Goal: Transaction & Acquisition: Book appointment/travel/reservation

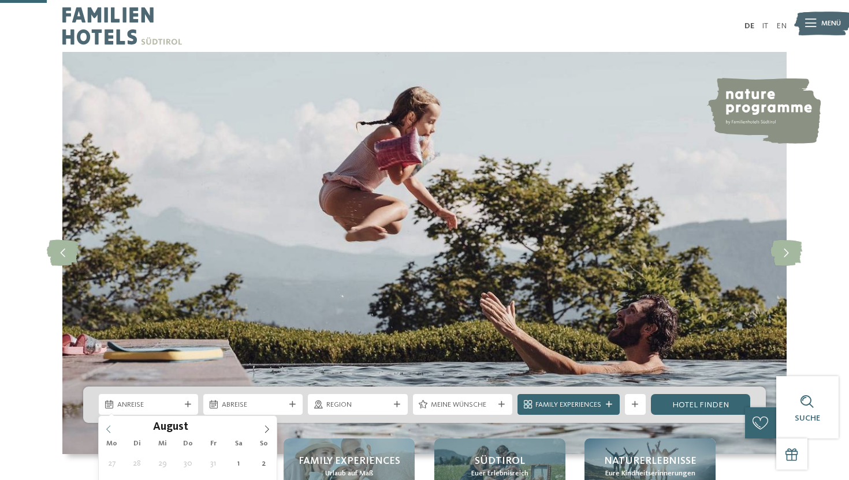
scroll to position [245, 0]
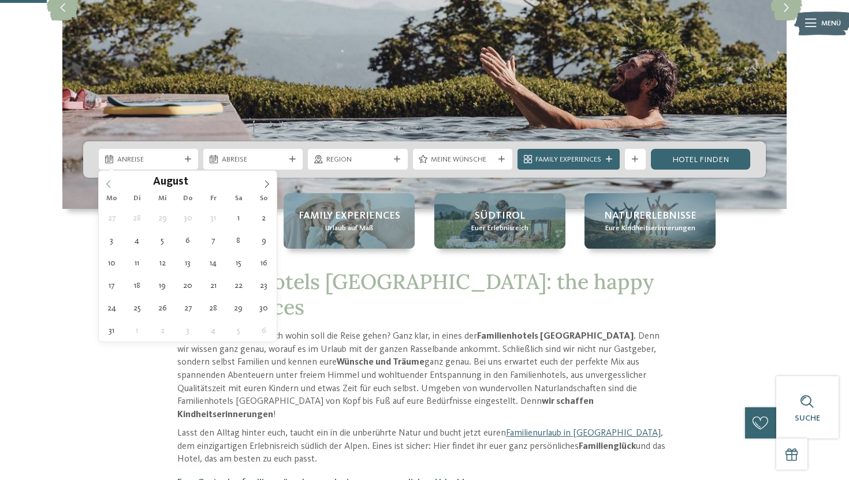
click at [108, 180] on span at bounding box center [109, 181] width 20 height 20
type div "13.07.2026"
type input "****"
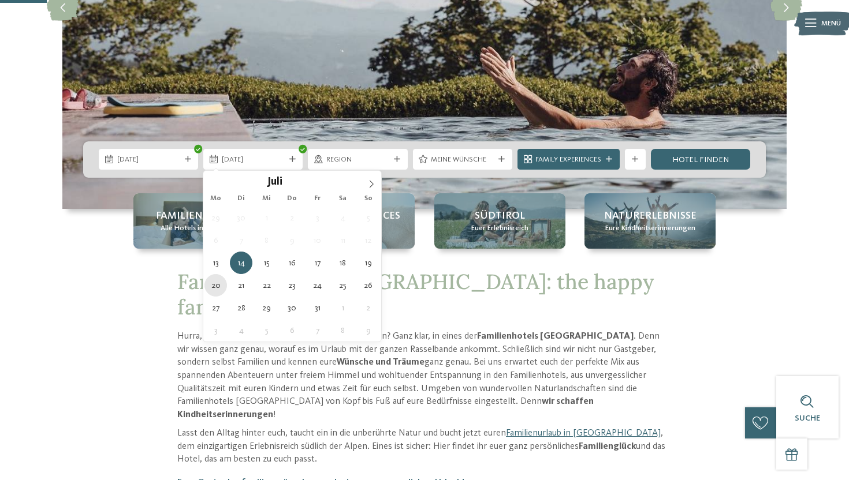
type div "20.07.2026"
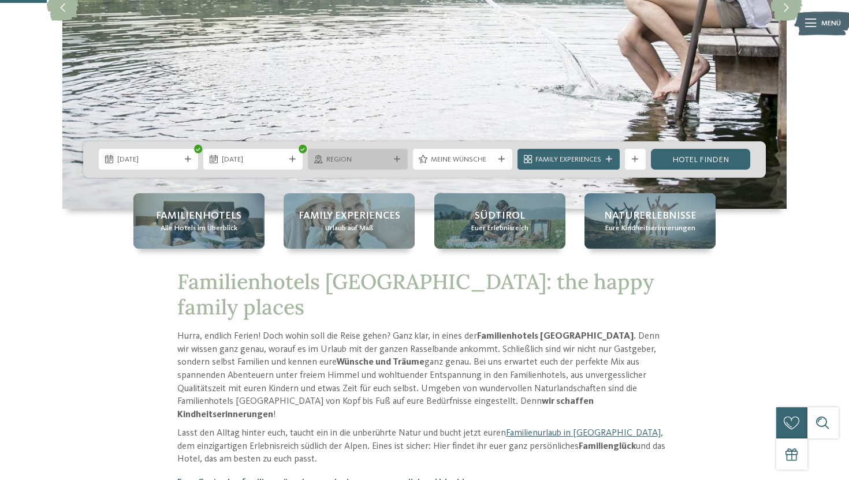
click at [390, 160] on div "Region" at bounding box center [357, 159] width 68 height 11
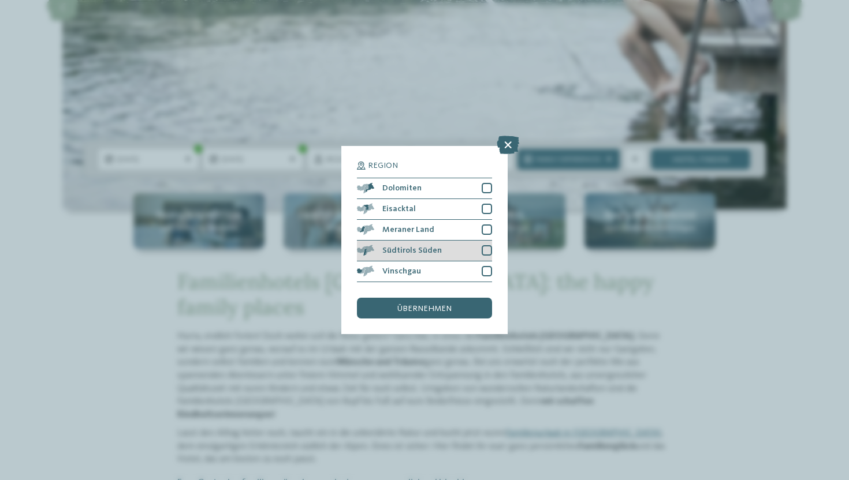
click at [486, 249] on div at bounding box center [487, 250] width 10 height 10
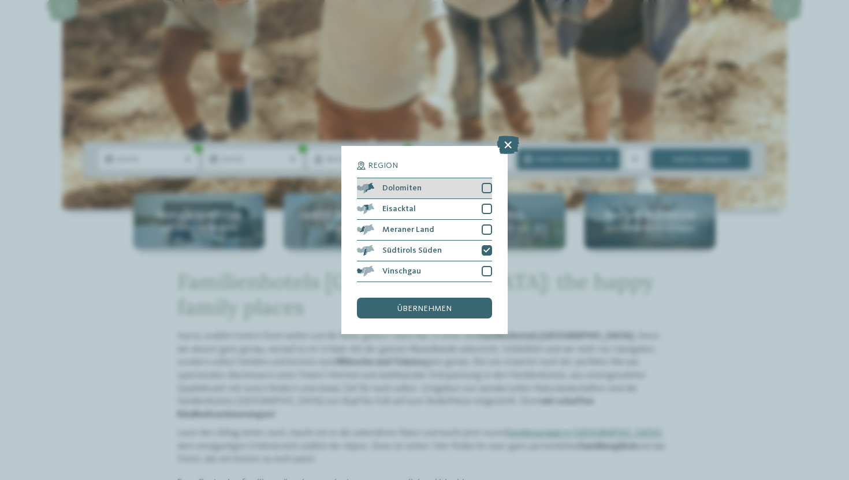
click at [486, 188] on div at bounding box center [487, 188] width 10 height 10
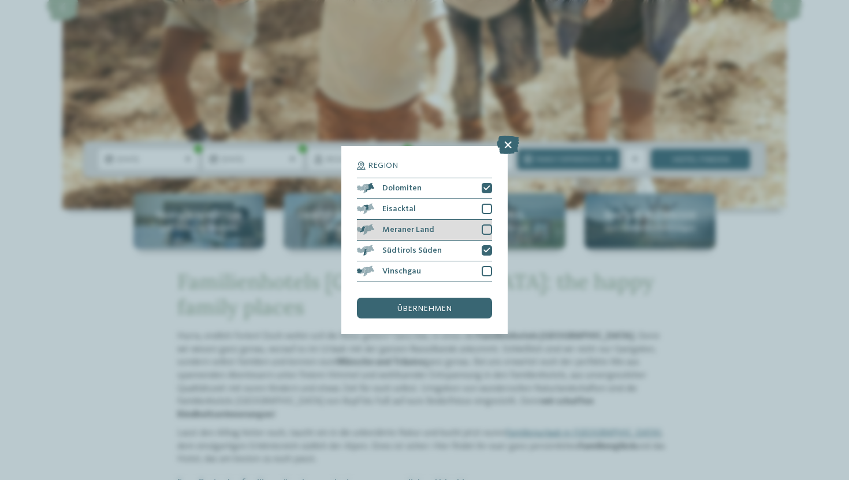
click at [486, 228] on div at bounding box center [487, 230] width 10 height 10
click at [440, 305] on span "übernehmen" at bounding box center [424, 309] width 54 height 8
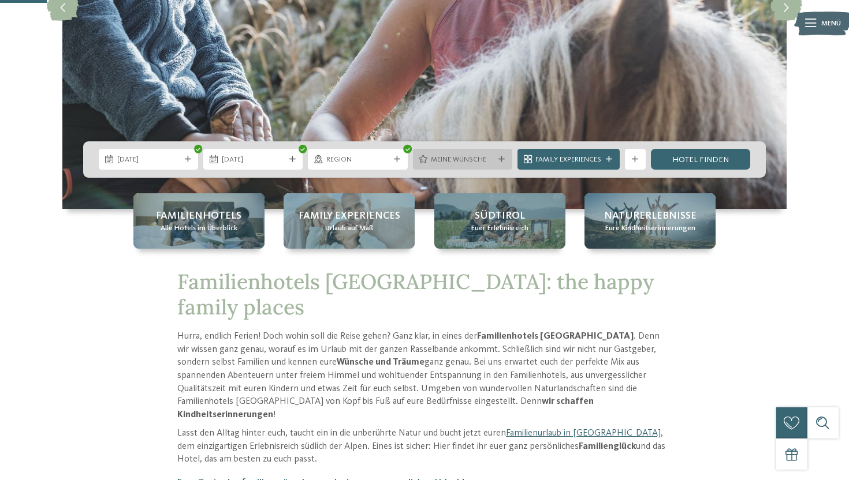
click at [472, 162] on span "Meine Wünsche" at bounding box center [462, 160] width 63 height 10
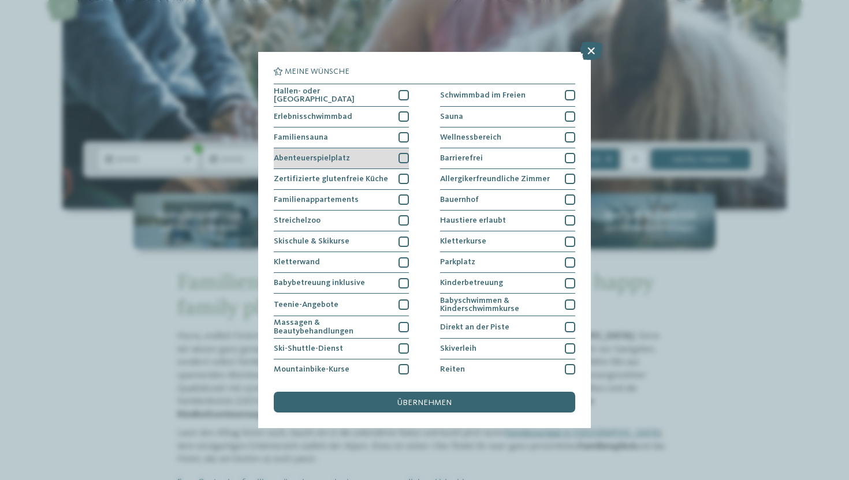
click at [403, 155] on div at bounding box center [403, 158] width 10 height 10
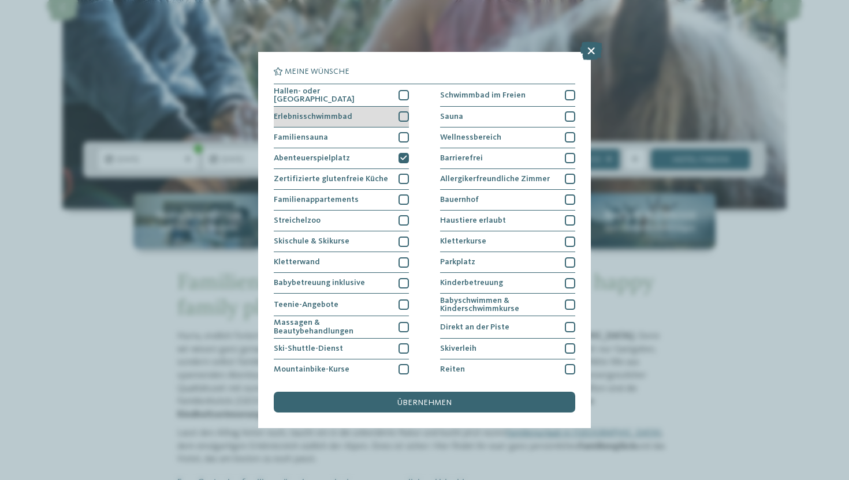
click at [404, 113] on div at bounding box center [403, 116] width 10 height 10
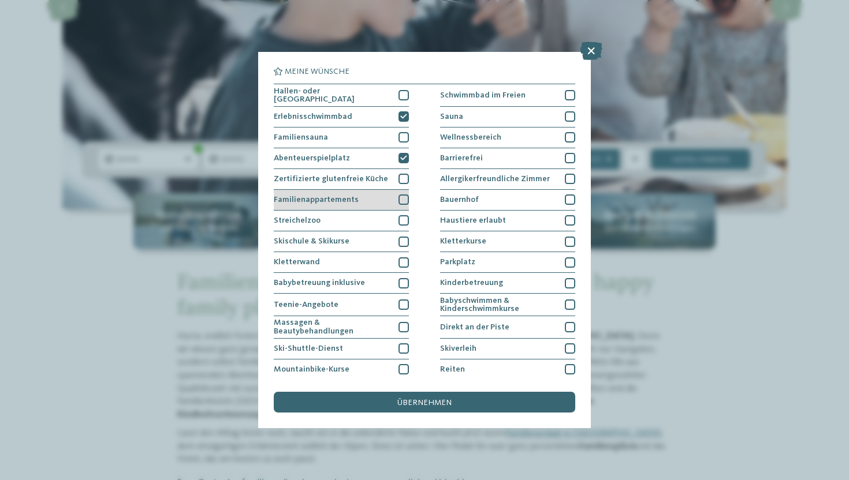
click at [403, 196] on div at bounding box center [403, 200] width 10 height 10
click at [400, 180] on div at bounding box center [403, 179] width 10 height 10
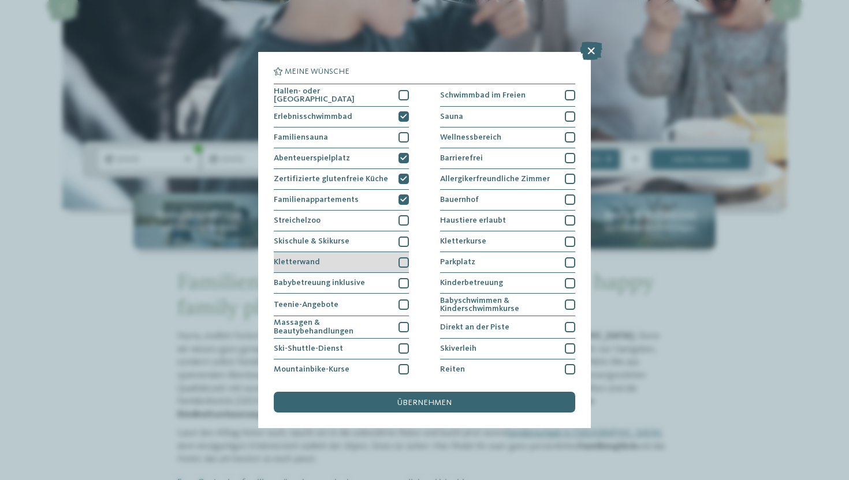
click at [401, 261] on div at bounding box center [403, 263] width 10 height 10
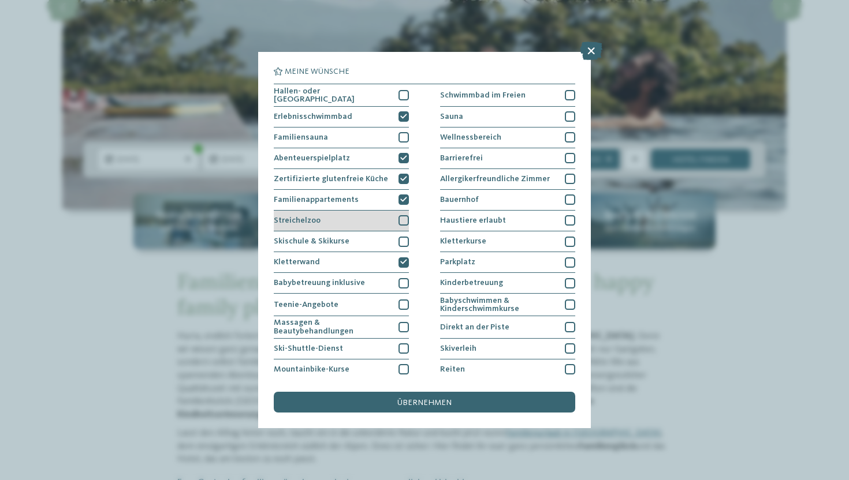
click at [401, 218] on div at bounding box center [403, 220] width 10 height 10
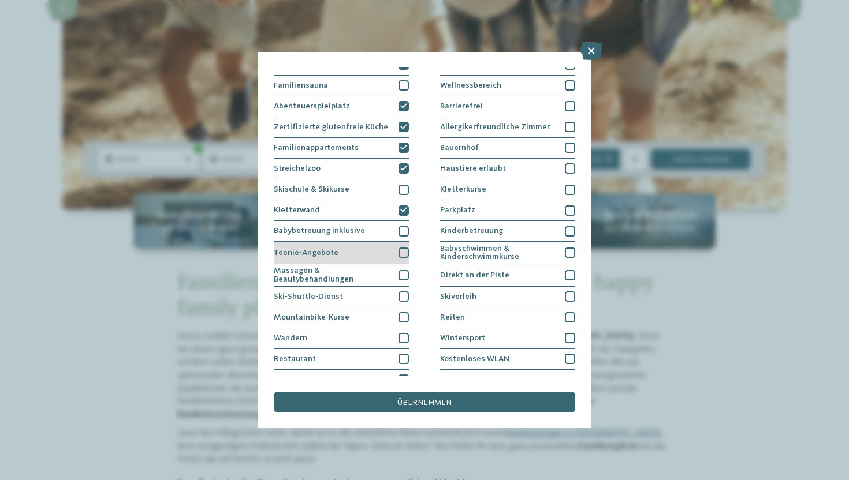
scroll to position [55, 0]
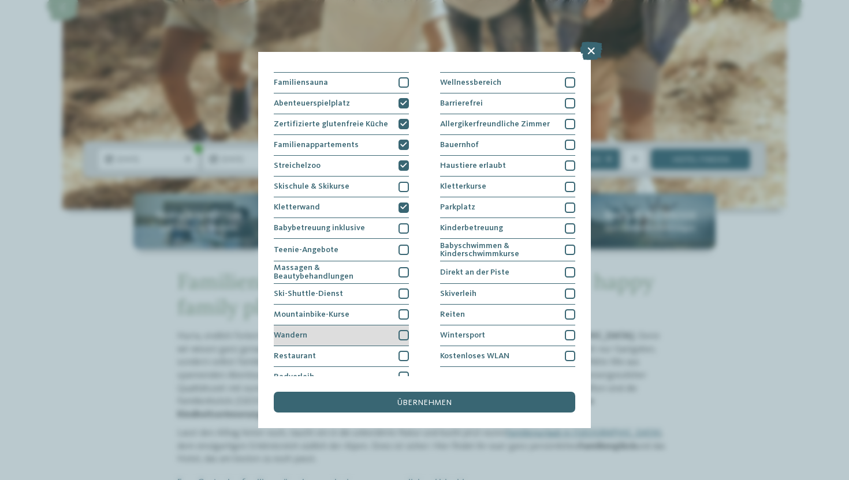
click at [404, 331] on div at bounding box center [403, 335] width 10 height 10
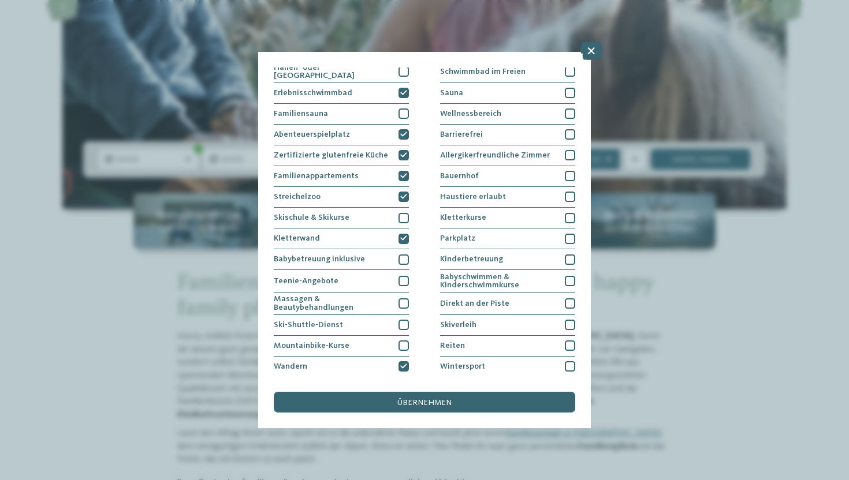
scroll to position [0, 0]
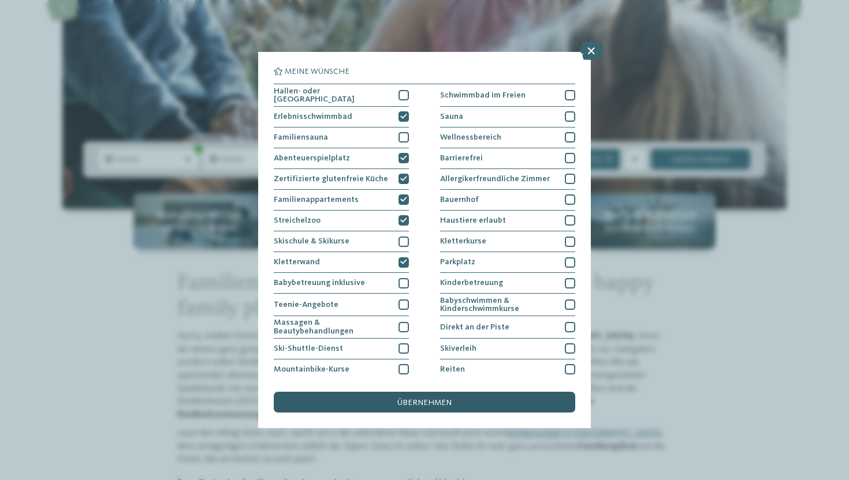
click at [416, 402] on span "übernehmen" at bounding box center [424, 403] width 54 height 8
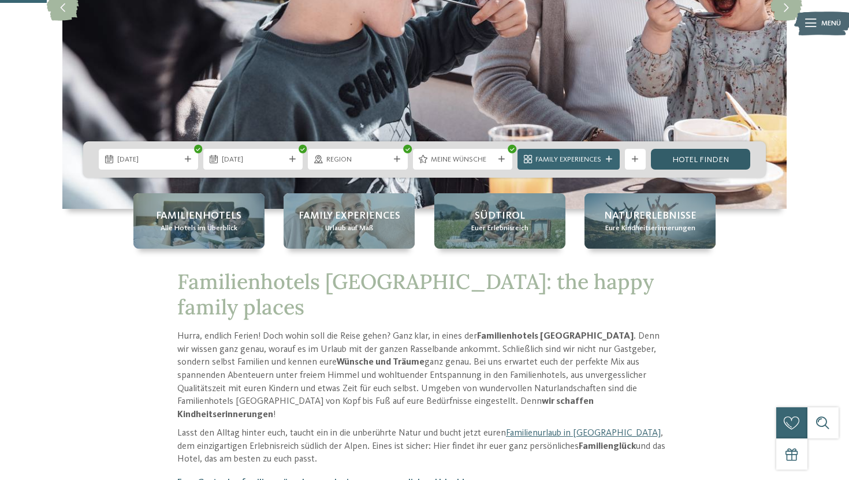
click at [709, 163] on link "Hotel finden" at bounding box center [700, 159] width 99 height 21
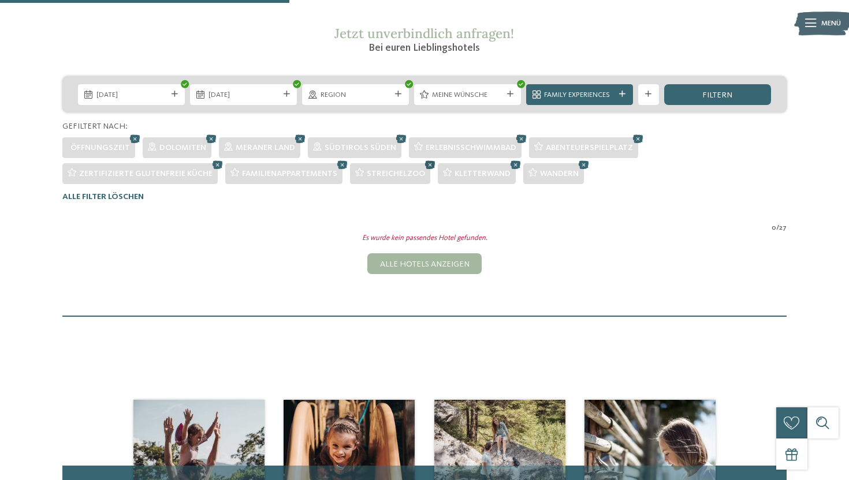
click at [429, 166] on icon at bounding box center [430, 165] width 16 height 14
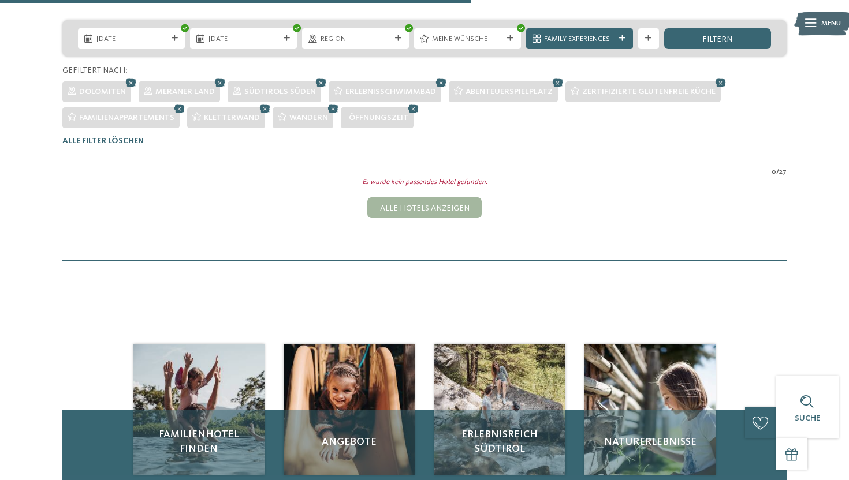
scroll to position [192, 0]
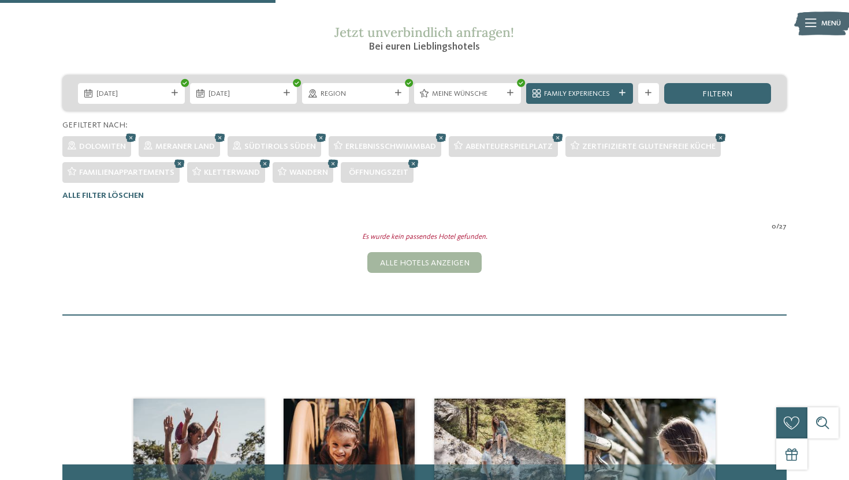
click at [716, 137] on icon at bounding box center [720, 137] width 16 height 14
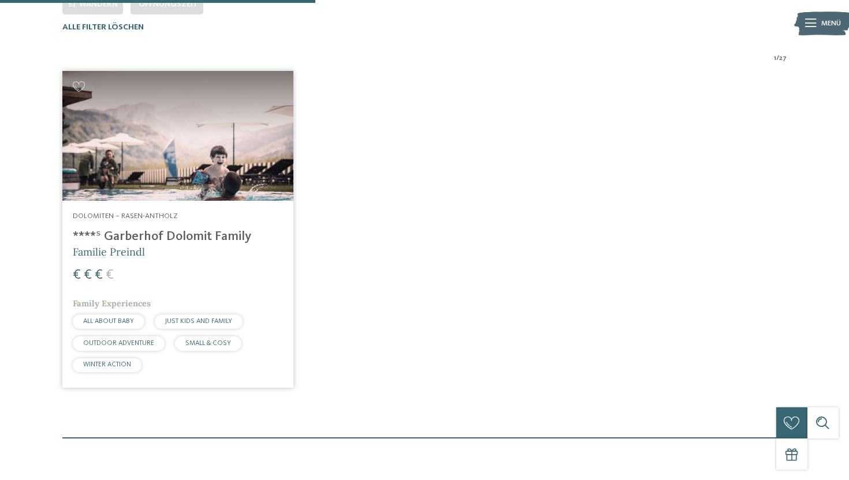
scroll to position [360, 0]
click at [208, 238] on h4 "****ˢ Garberhof Dolomit Family" at bounding box center [178, 238] width 210 height 16
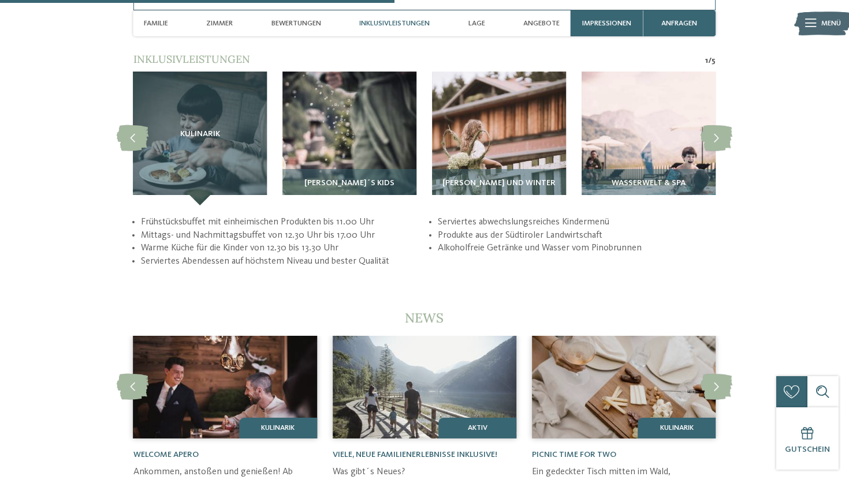
scroll to position [2038, 0]
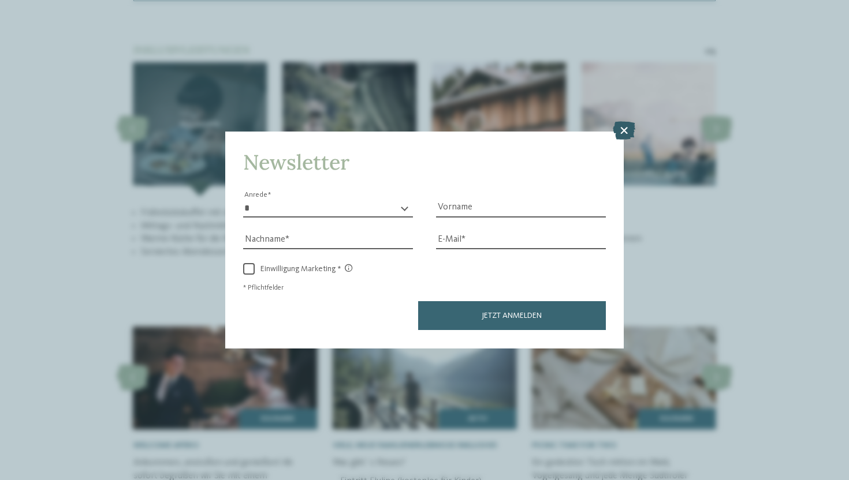
click at [627, 132] on icon at bounding box center [624, 131] width 23 height 18
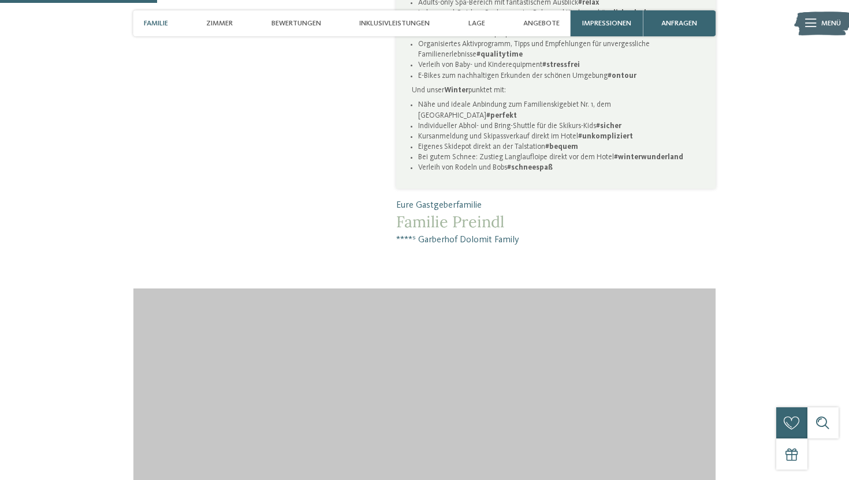
scroll to position [943, 0]
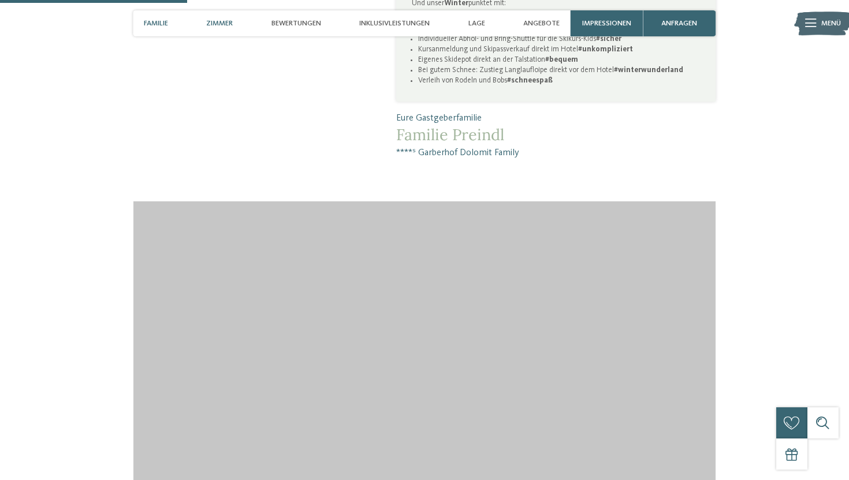
click at [225, 22] on span "Zimmer" at bounding box center [219, 23] width 27 height 9
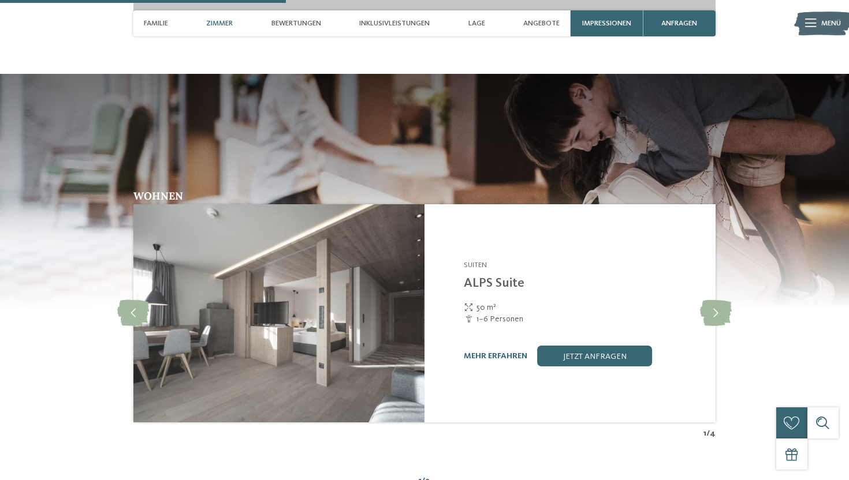
scroll to position [1440, 0]
click at [516, 352] on link "mehr erfahren" at bounding box center [496, 356] width 64 height 8
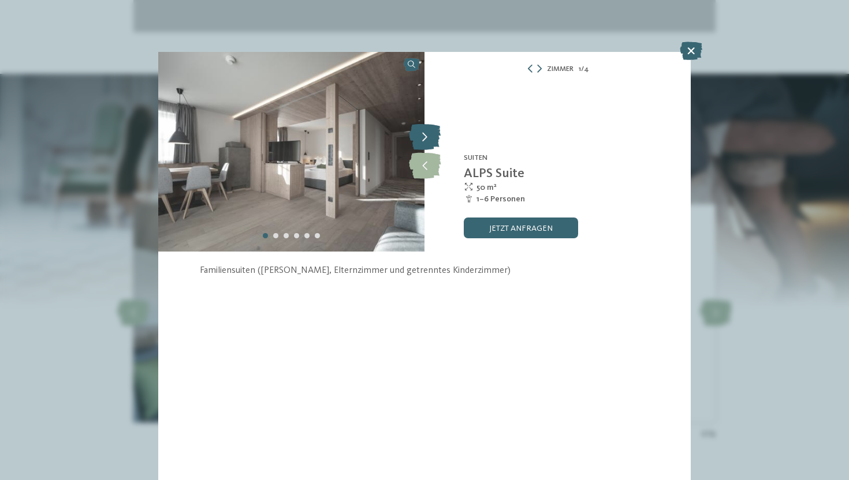
click at [427, 144] on icon at bounding box center [425, 138] width 32 height 26
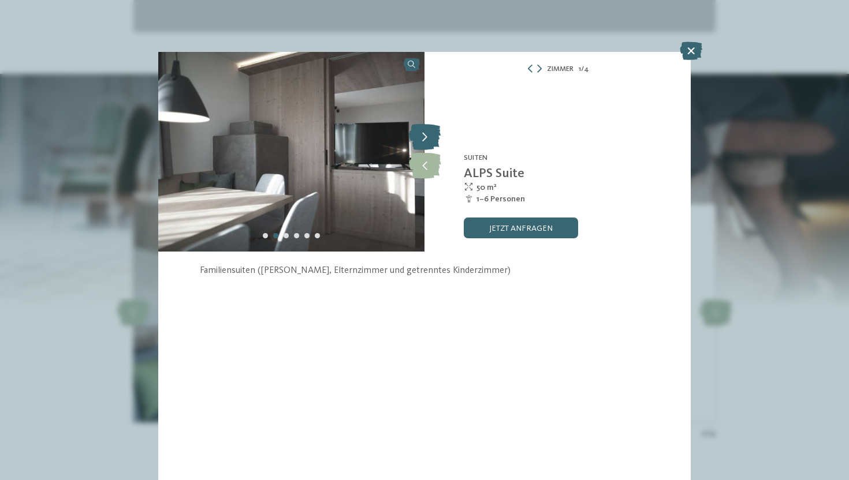
click at [427, 144] on icon at bounding box center [425, 138] width 32 height 26
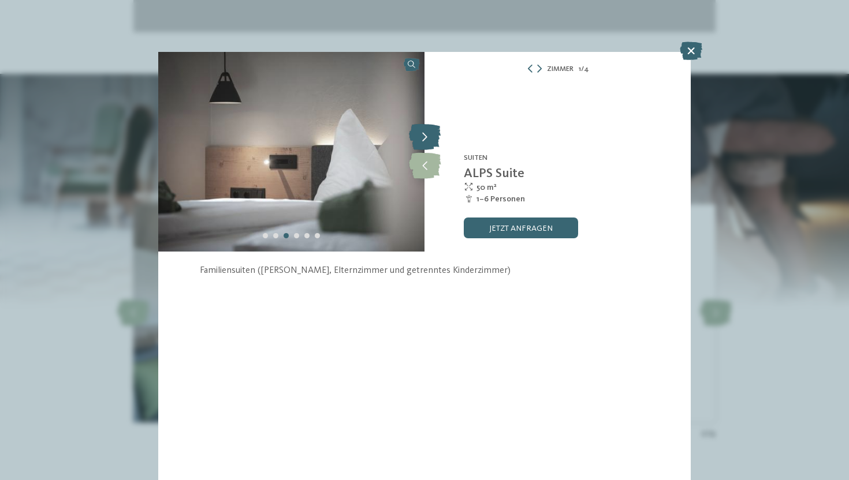
click at [427, 144] on icon at bounding box center [425, 138] width 32 height 26
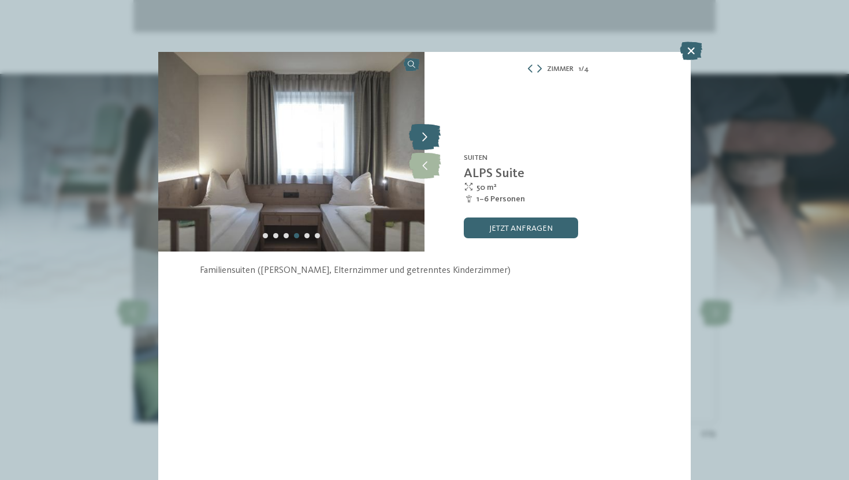
click at [427, 144] on icon at bounding box center [425, 138] width 32 height 26
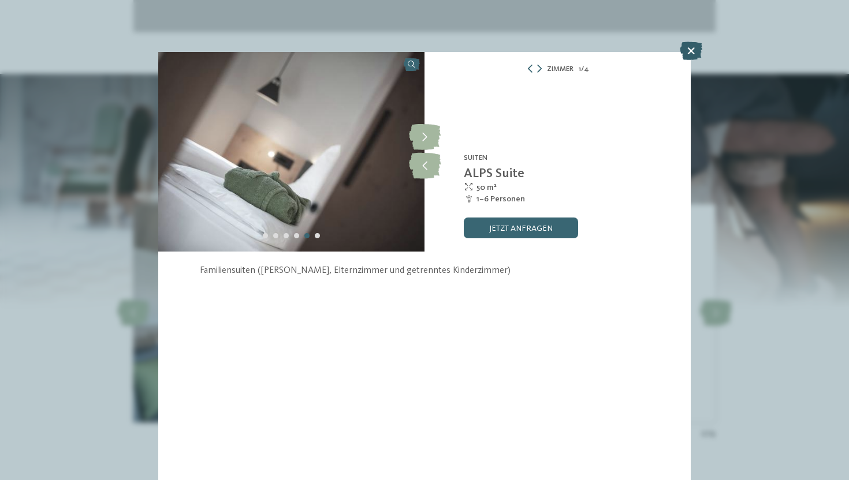
click at [688, 53] on icon at bounding box center [691, 51] width 23 height 18
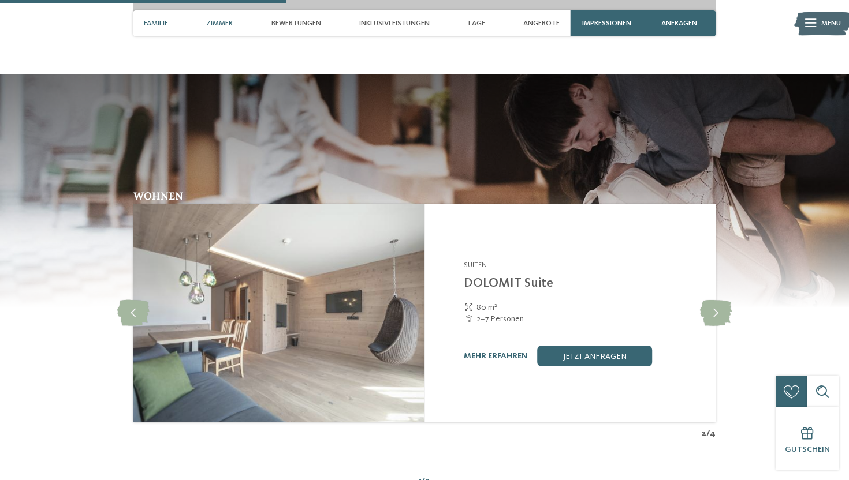
click at [170, 23] on div "Familie" at bounding box center [156, 23] width 35 height 26
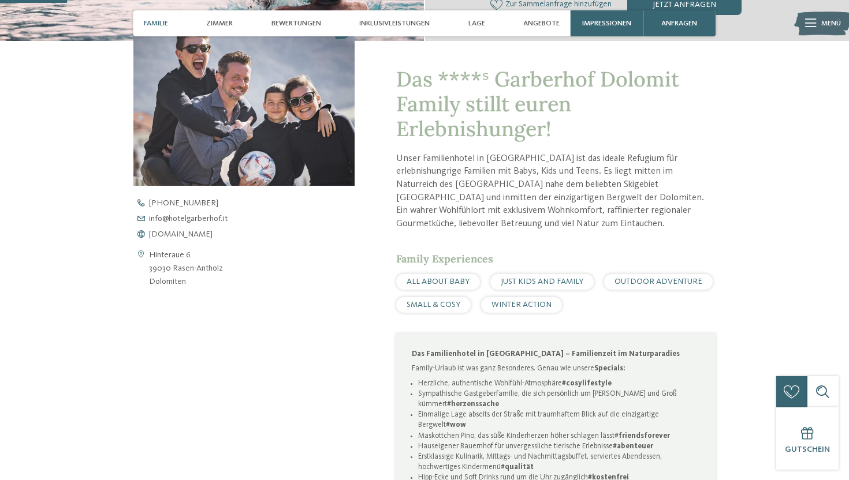
scroll to position [337, 0]
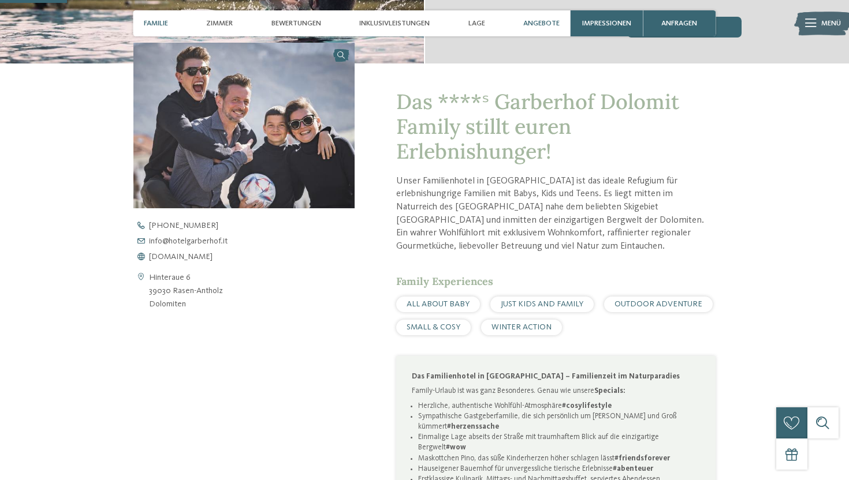
click at [541, 24] on span "Angebote" at bounding box center [541, 23] width 36 height 9
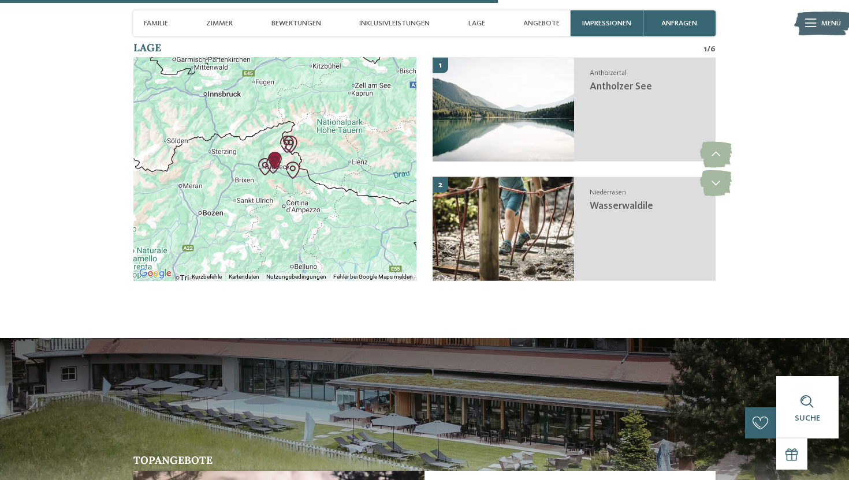
scroll to position [2510, 0]
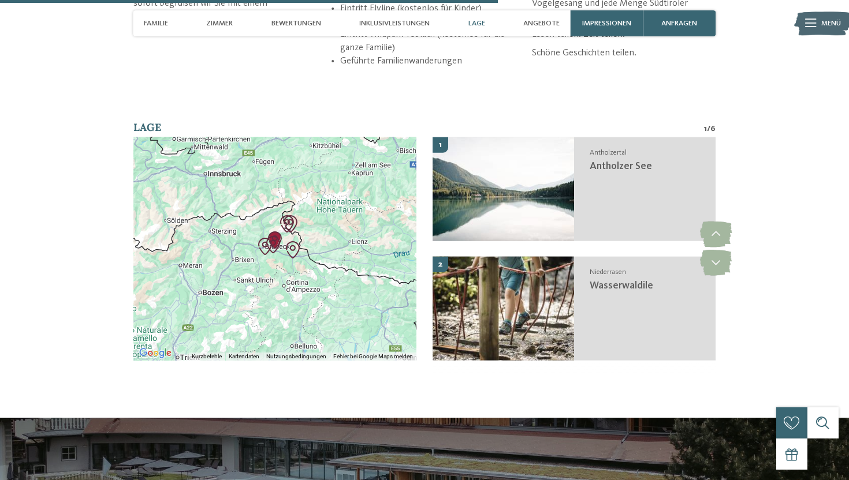
click at [479, 25] on span "Lage" at bounding box center [476, 23] width 17 height 9
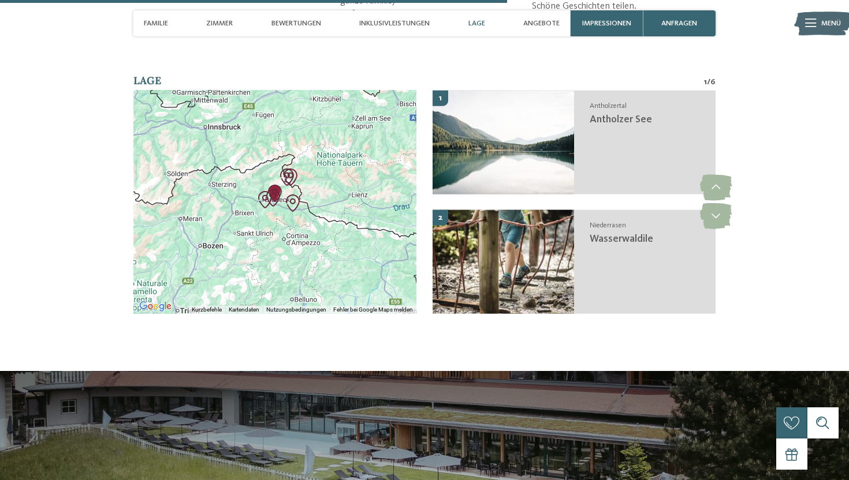
scroll to position [2557, 0]
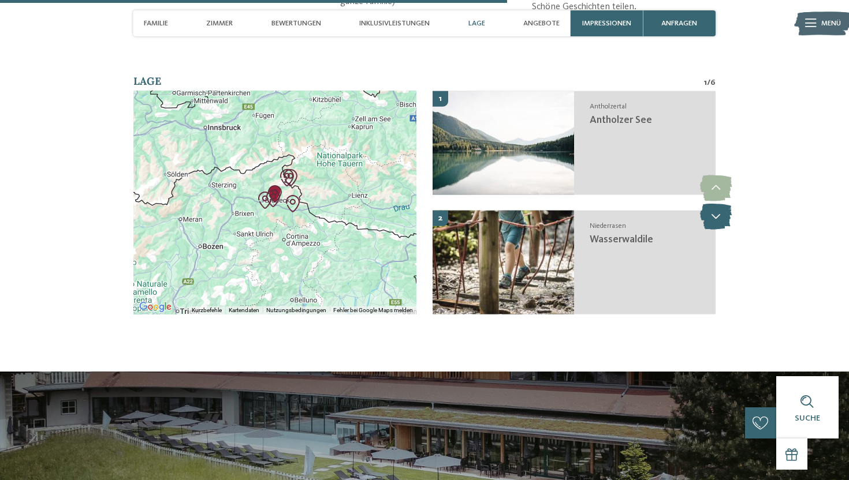
click at [718, 204] on icon at bounding box center [716, 217] width 32 height 26
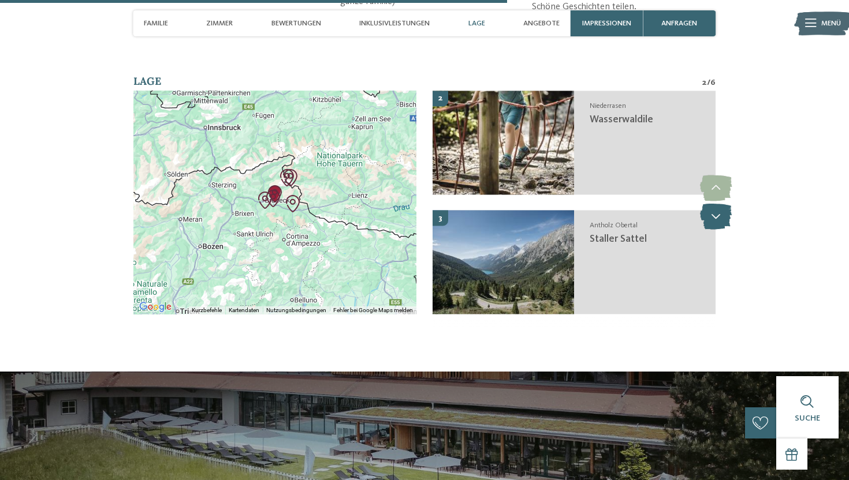
click at [718, 204] on icon at bounding box center [716, 217] width 32 height 26
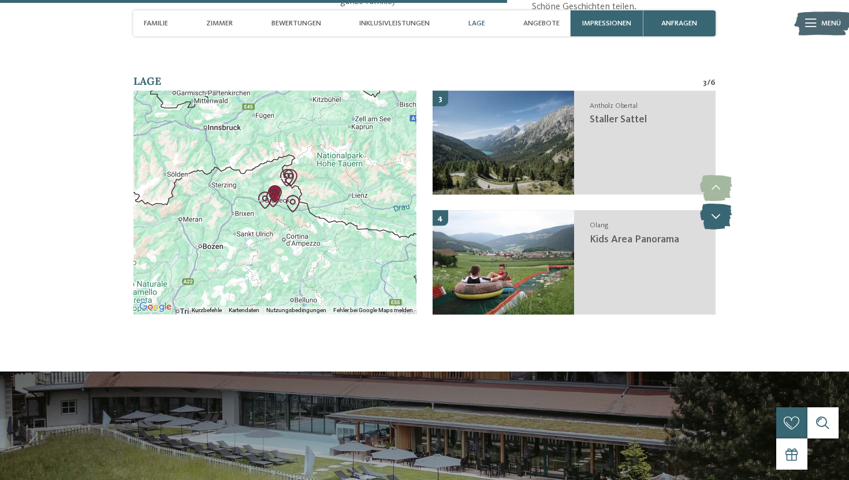
click at [718, 204] on icon at bounding box center [716, 217] width 32 height 26
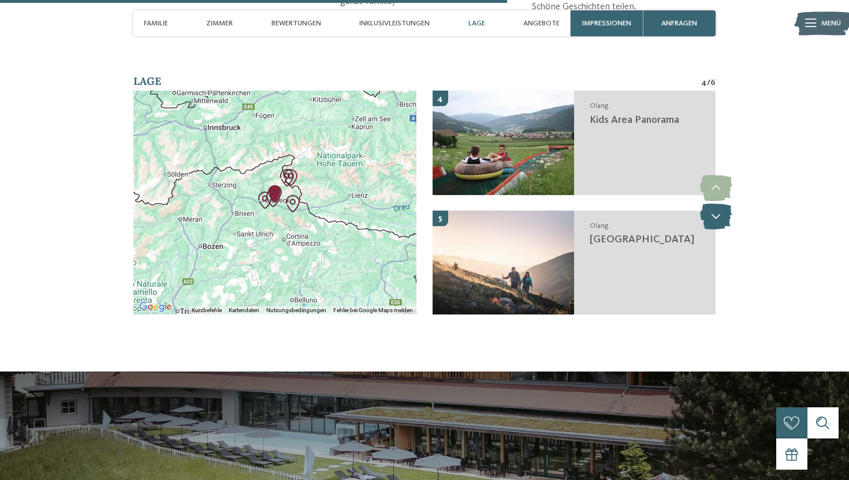
click at [718, 204] on icon at bounding box center [716, 217] width 32 height 26
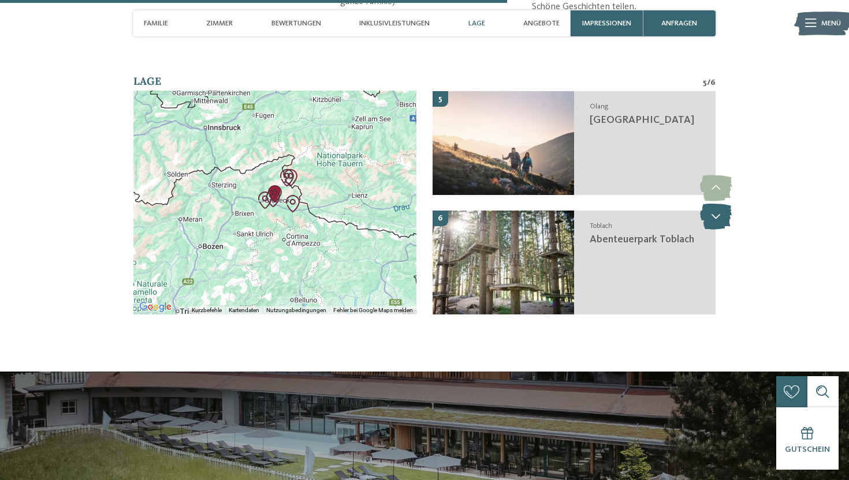
click at [718, 204] on icon at bounding box center [716, 217] width 32 height 26
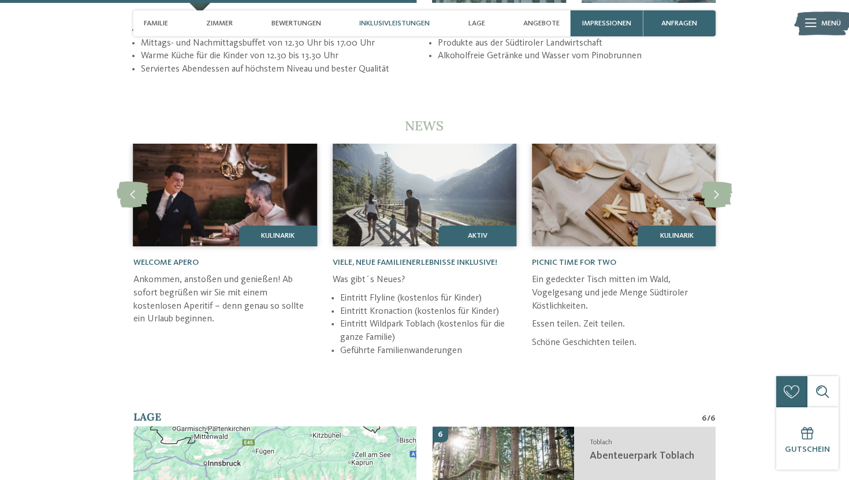
scroll to position [2099, 0]
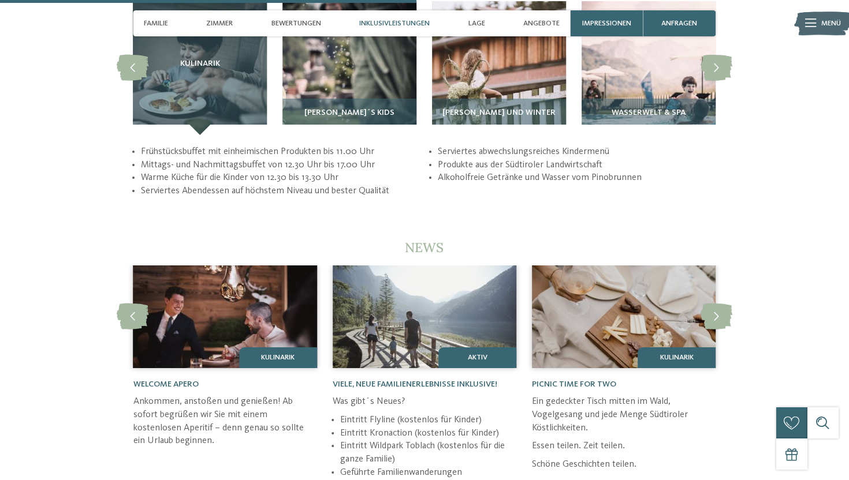
click at [432, 18] on div "Inklusivleistungen" at bounding box center [394, 23] width 81 height 26
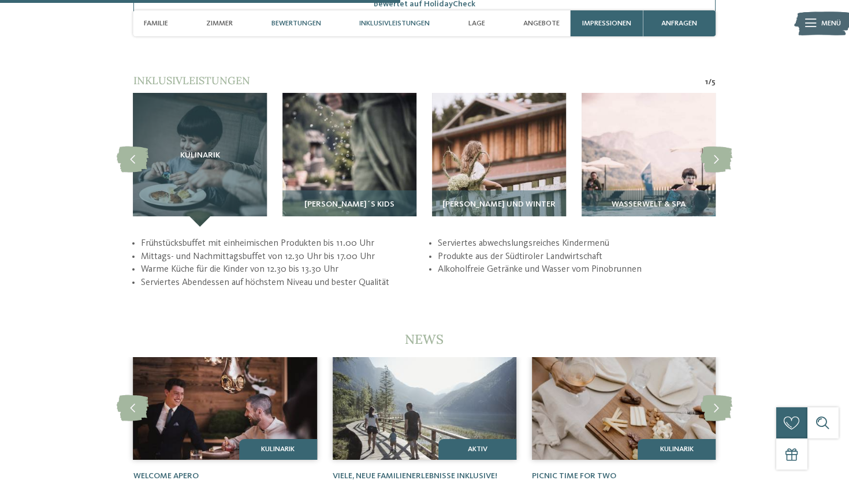
scroll to position [2006, 0]
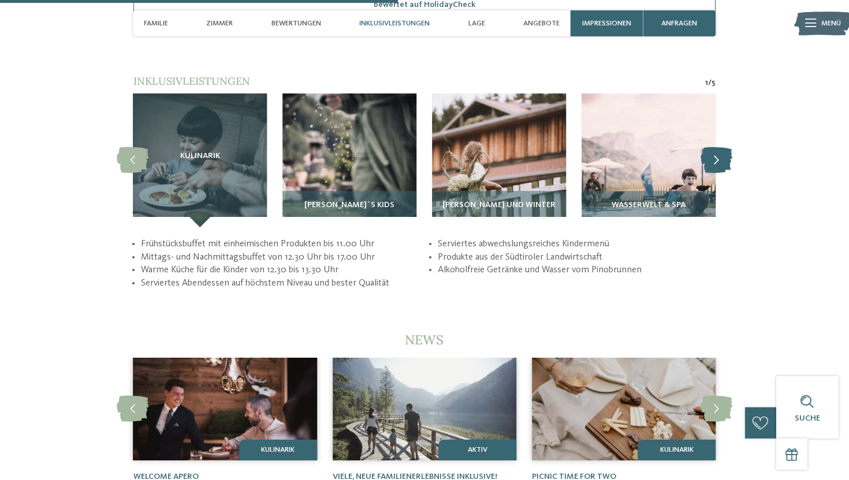
click at [714, 148] on icon at bounding box center [716, 160] width 32 height 26
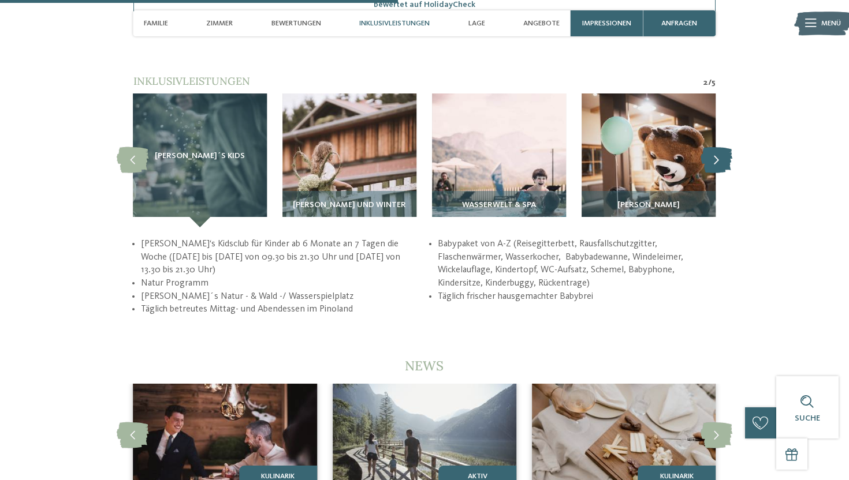
click at [714, 148] on icon at bounding box center [716, 160] width 32 height 26
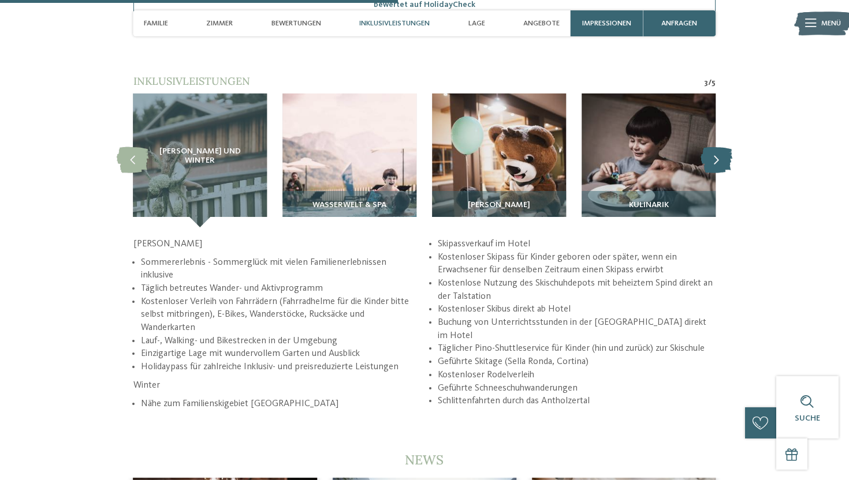
click at [716, 149] on icon at bounding box center [716, 160] width 32 height 26
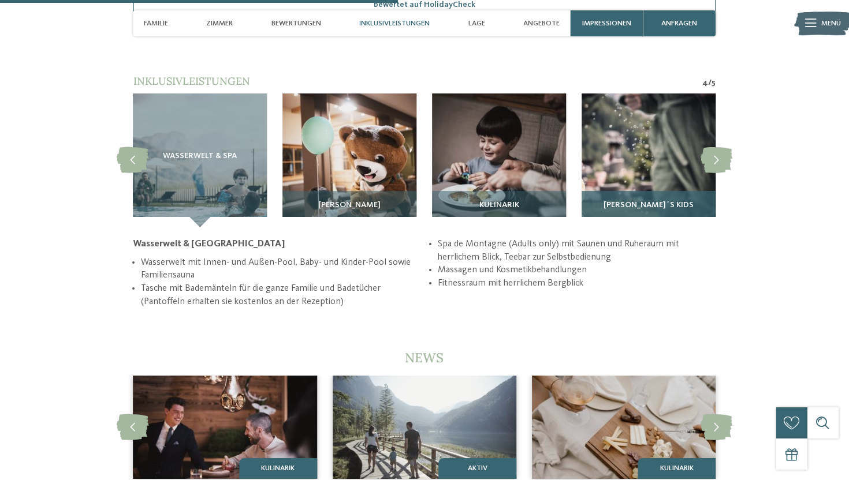
click at [689, 167] on img at bounding box center [648, 161] width 134 height 134
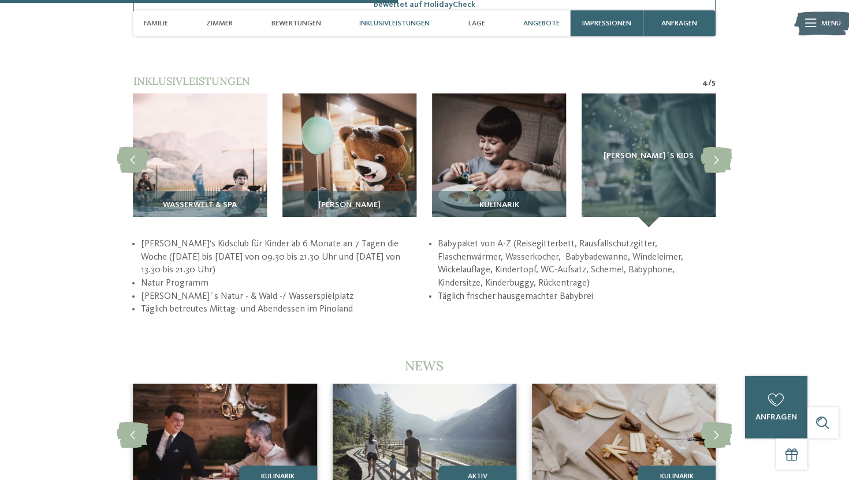
click at [553, 22] on span "Angebote" at bounding box center [541, 23] width 36 height 9
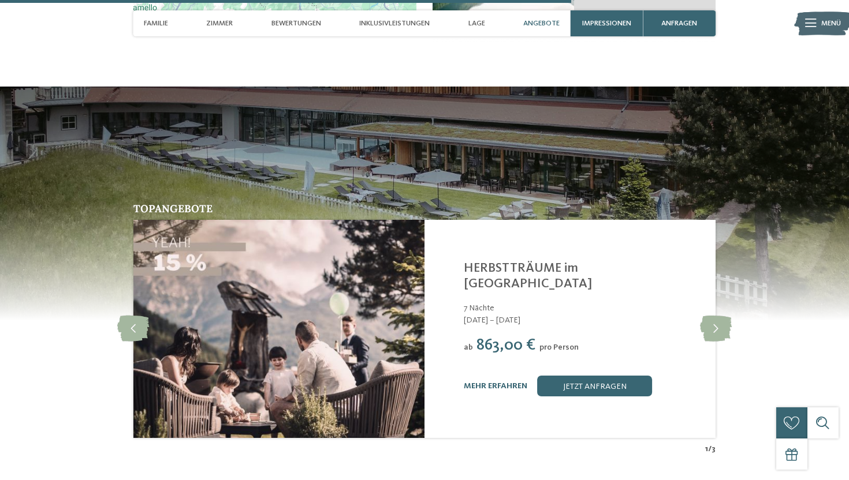
scroll to position [2919, 0]
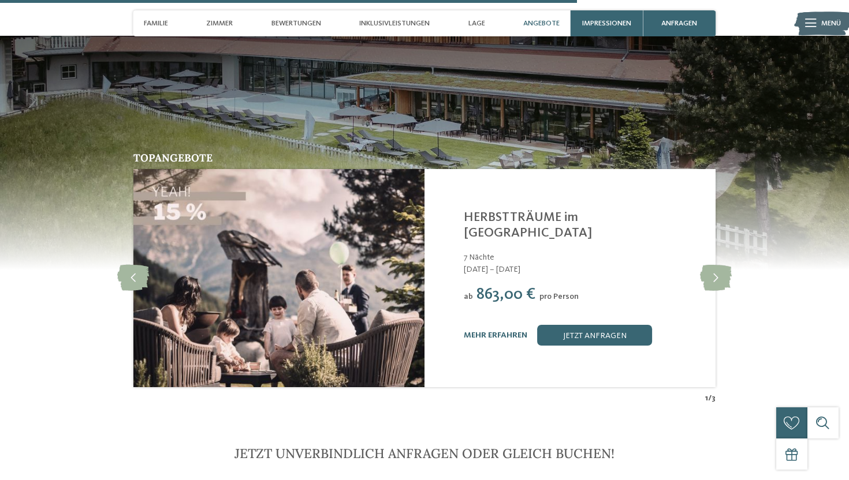
click at [810, 27] on icon at bounding box center [810, 23] width 11 height 8
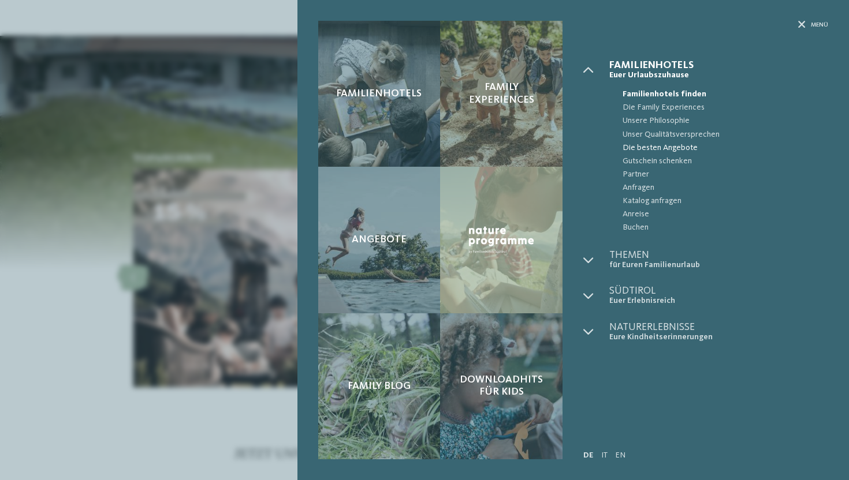
click at [662, 144] on span "Die besten Angebote" at bounding box center [725, 147] width 206 height 13
click at [592, 259] on icon at bounding box center [588, 260] width 10 height 10
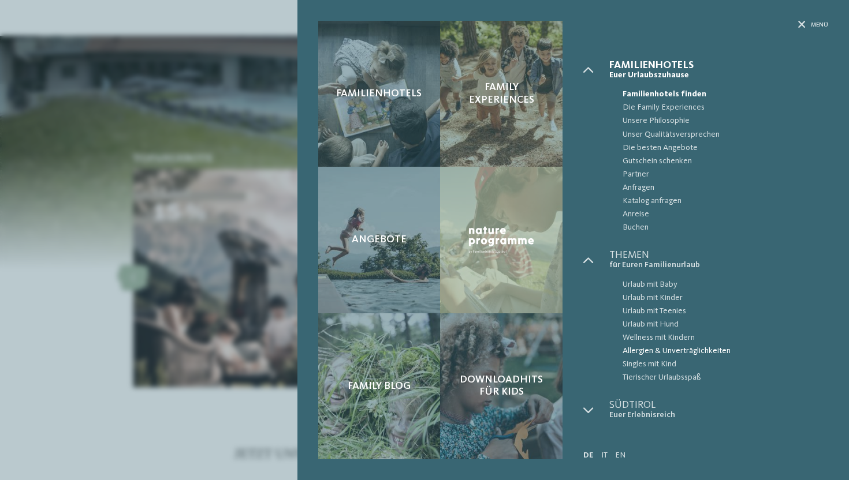
click at [646, 353] on span "Allergien & Unverträglichkeiten" at bounding box center [725, 351] width 206 height 13
click at [670, 350] on span "Allergien & Unverträglichkeiten" at bounding box center [725, 351] width 206 height 13
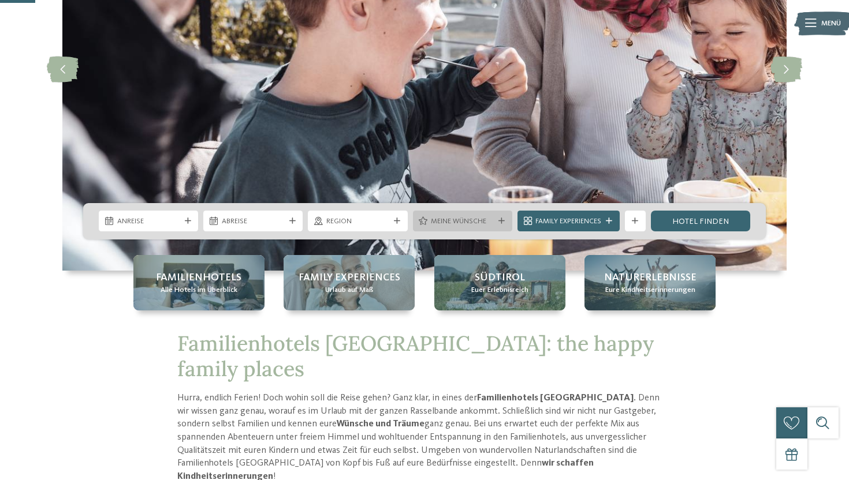
click at [480, 218] on span "Meine Wünsche" at bounding box center [462, 222] width 63 height 10
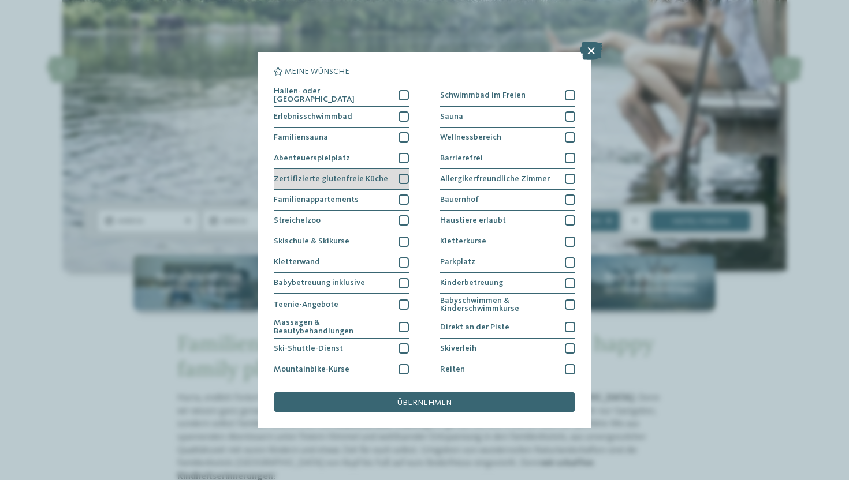
click at [402, 176] on div at bounding box center [403, 179] width 10 height 10
click at [447, 399] on span "übernehmen" at bounding box center [424, 403] width 54 height 8
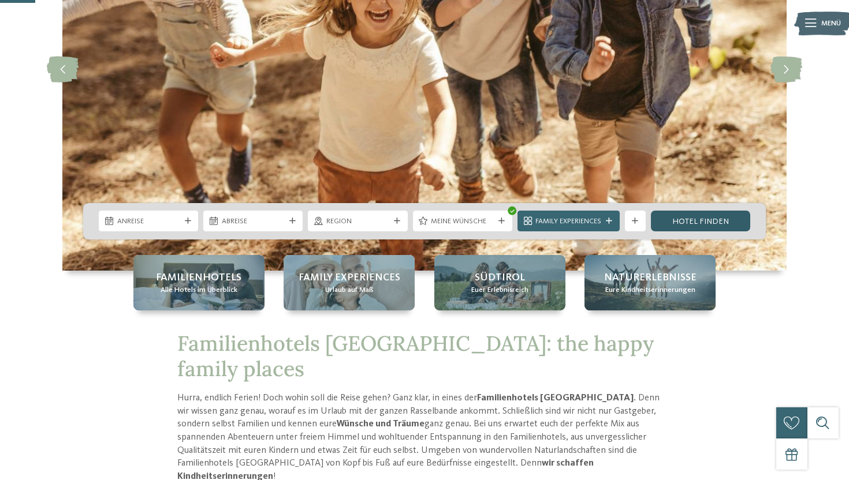
click at [685, 217] on link "Hotel finden" at bounding box center [700, 221] width 99 height 21
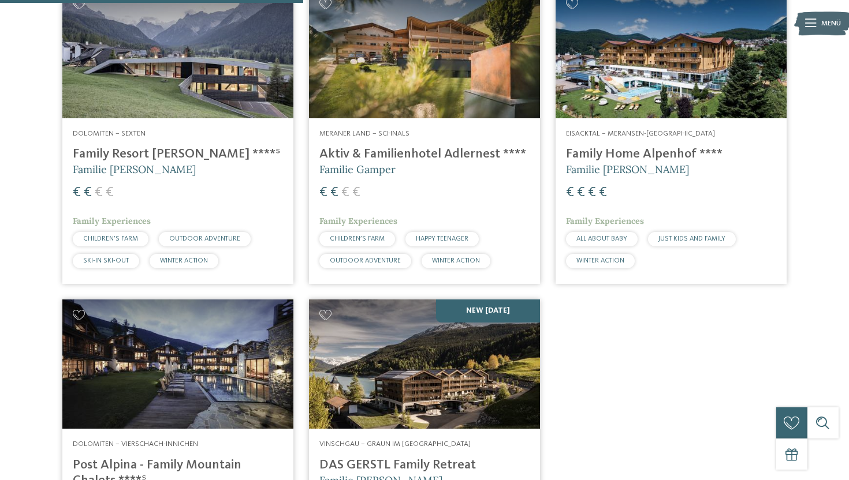
click at [621, 372] on div "Dolomiten – Sexten Family Resort [PERSON_NAME] ****ˢ Familie [PERSON_NAME] € € …" at bounding box center [425, 303] width 740 height 644
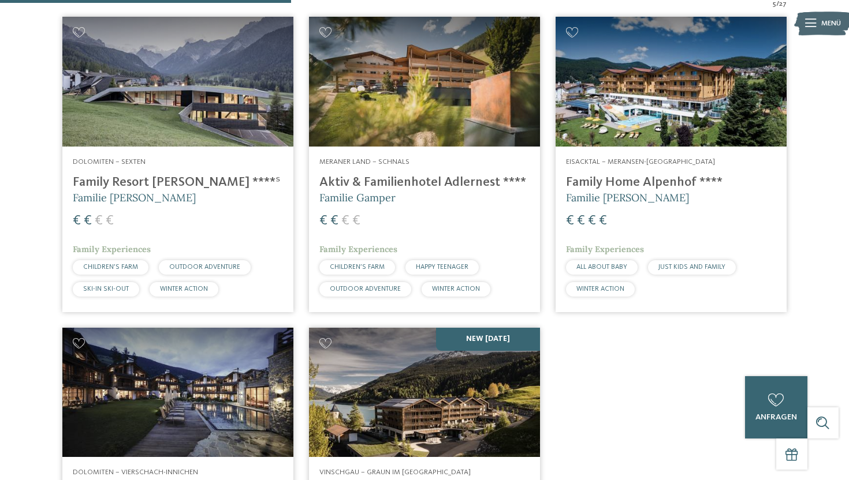
scroll to position [388, 0]
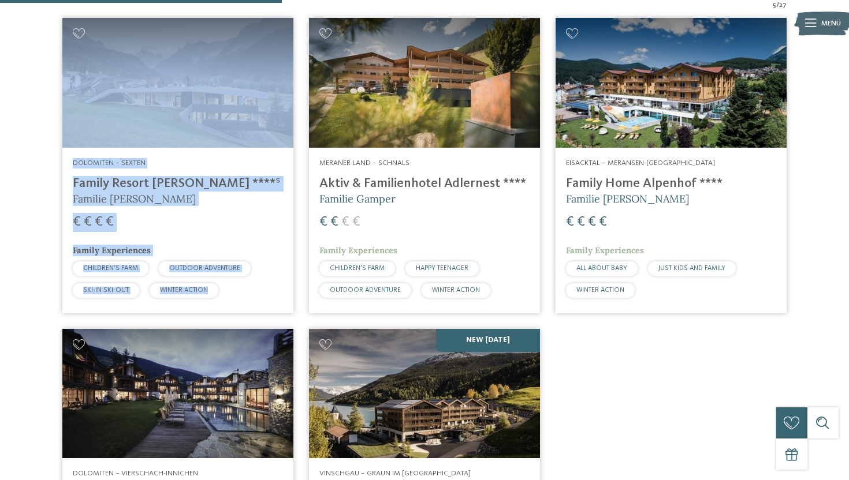
click at [237, 206] on div "Dolomiten – Sexten Family Resort [PERSON_NAME] ****ˢ Familie [PERSON_NAME] € € …" at bounding box center [177, 231] width 231 height 166
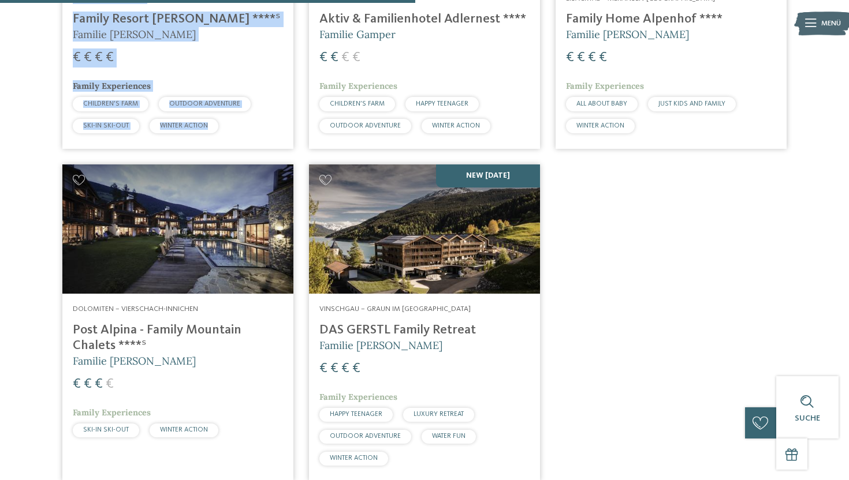
scroll to position [617, 0]
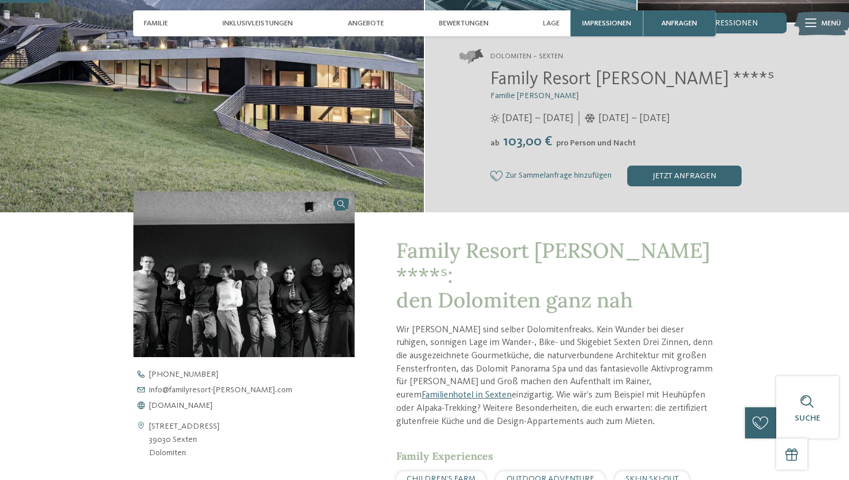
scroll to position [187, 0]
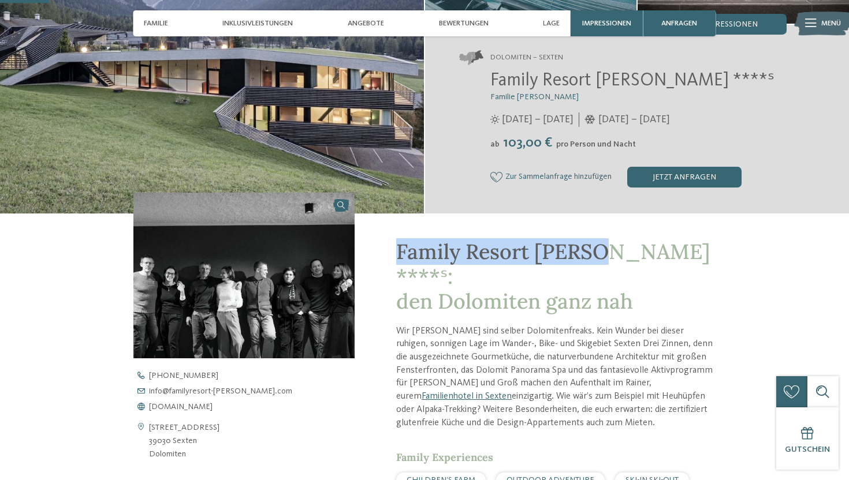
drag, startPoint x: 397, startPoint y: 252, endPoint x: 599, endPoint y: 251, distance: 202.1
click at [599, 251] on span "Family Resort [PERSON_NAME] ****ˢ: den Dolomiten ganz nah" at bounding box center [553, 276] width 314 height 76
copy span "Family Resort [PERSON_NAME]"
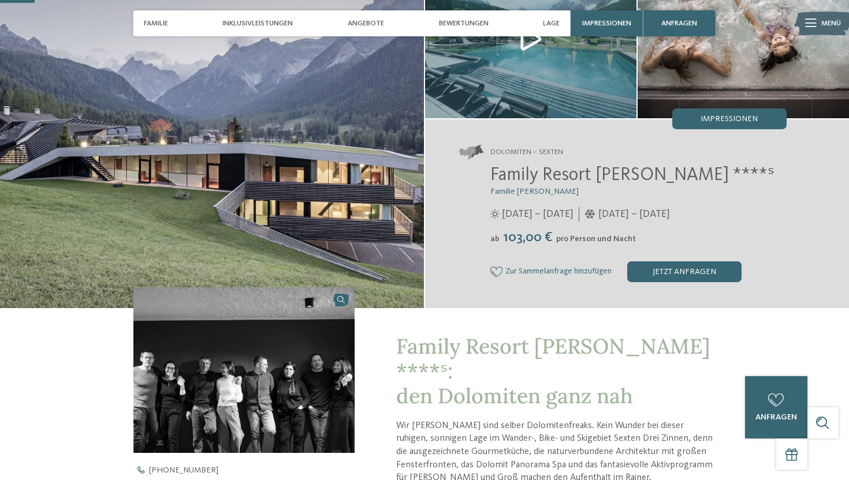
scroll to position [35, 0]
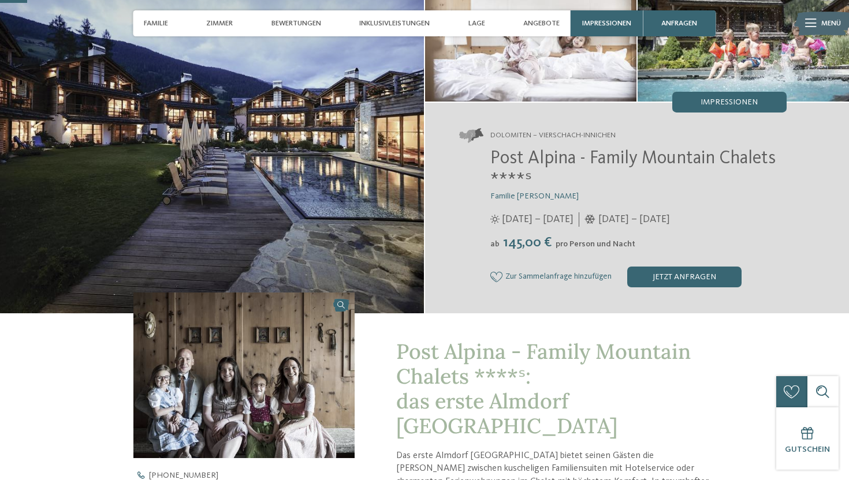
scroll to position [94, 0]
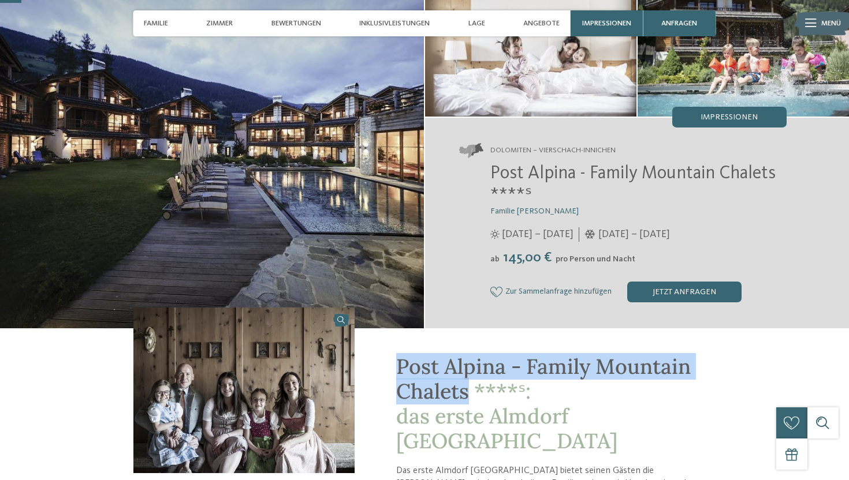
drag, startPoint x: 469, startPoint y: 394, endPoint x: 382, endPoint y: 368, distance: 91.0
copy span "Post Alpina - Family Mountain Chalets"
